Goal: Task Accomplishment & Management: Use online tool/utility

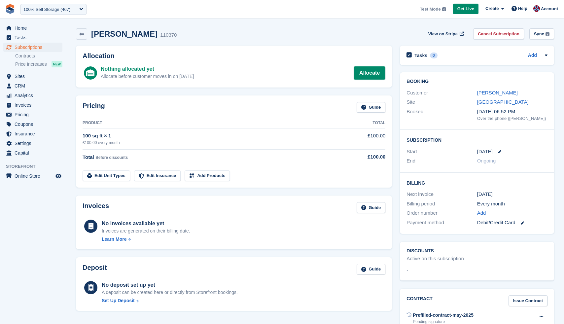
scroll to position [17, 0]
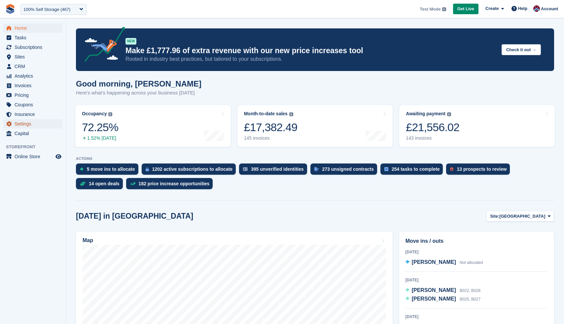
click at [27, 124] on span "Settings" at bounding box center [35, 123] width 40 height 9
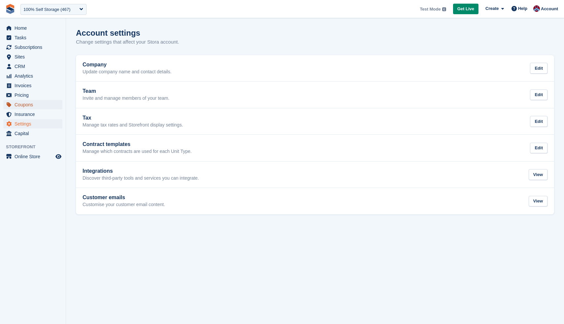
click at [28, 106] on span "Coupons" at bounding box center [35, 104] width 40 height 9
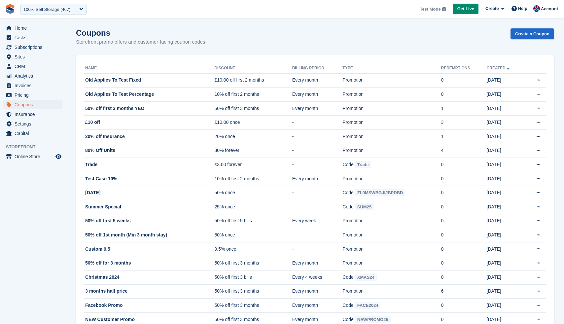
click at [492, 52] on div "Coupons Storefront promo offers and customer-facing coupon codes Create a Coupon" at bounding box center [315, 40] width 478 height 25
click at [524, 36] on link "Create a Coupon" at bounding box center [533, 33] width 44 height 11
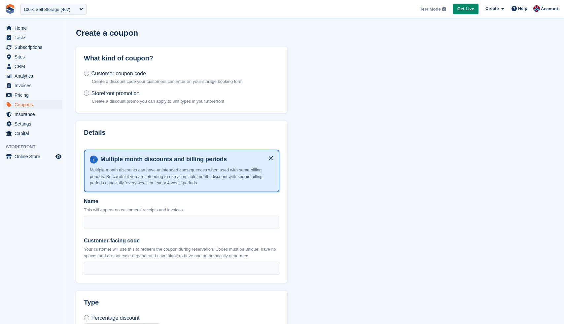
click at [134, 92] on span "Storefront promotion" at bounding box center [115, 94] width 48 height 6
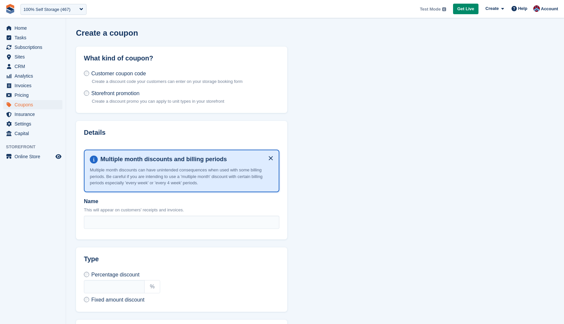
click at [130, 73] on span "Customer coupon code" at bounding box center [118, 74] width 55 height 6
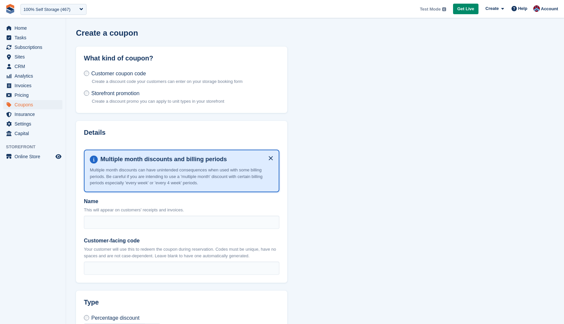
click at [126, 100] on p "Create a discount promo you can apply to unit types in your storefront" at bounding box center [158, 101] width 132 height 7
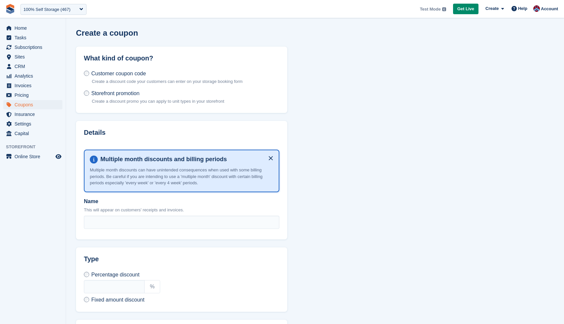
click at [110, 58] on h2 "What kind of coupon?" at bounding box center [182, 59] width 196 height 8
click at [105, 67] on div "Customer coupon code Create a discount code your customers can enter on your st…" at bounding box center [181, 87] width 211 height 51
click at [101, 71] on span "Customer coupon code" at bounding box center [118, 74] width 55 height 6
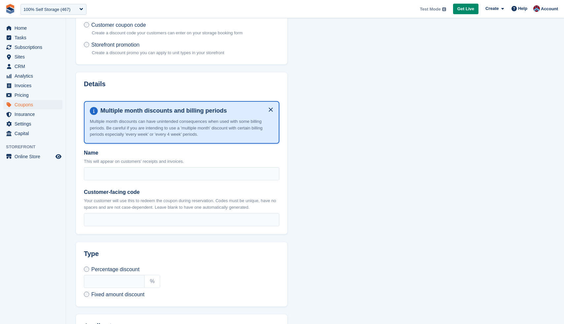
scroll to position [52, 0]
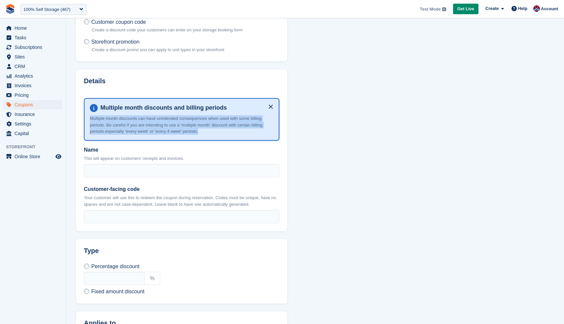
drag, startPoint x: 230, startPoint y: 134, endPoint x: 84, endPoint y: 117, distance: 146.4
click at [85, 117] on div "Multiple month discounts and billing periods Multiple month discounts can have …" at bounding box center [182, 119] width 196 height 43
click at [84, 117] on div "Multiple month discounts and billing periods Multiple month discounts can have …" at bounding box center [182, 119] width 196 height 43
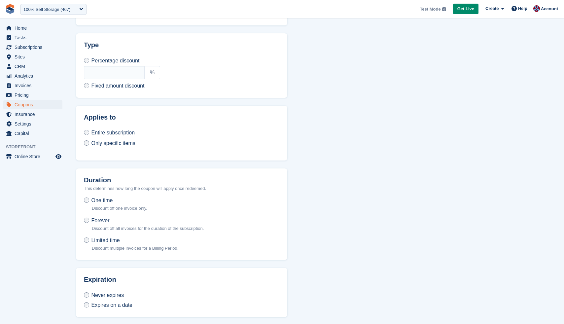
scroll to position [284, 0]
